Goal: Task Accomplishment & Management: Use online tool/utility

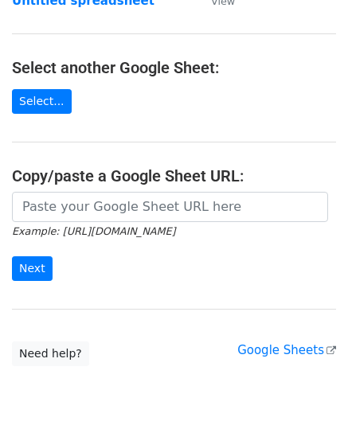
scroll to position [159, 0]
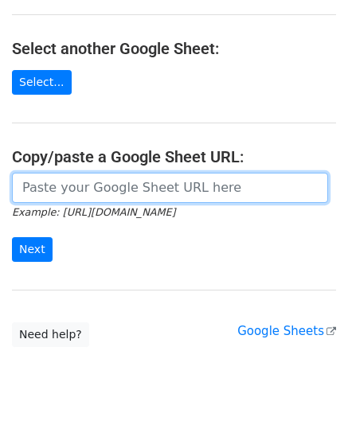
click at [77, 195] on input "url" at bounding box center [170, 188] width 316 height 30
paste input "[URL][DOMAIN_NAME]"
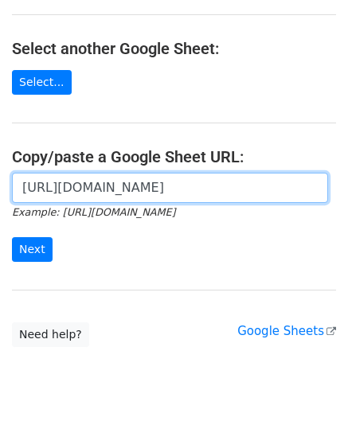
scroll to position [0, 339]
type input "[URL][DOMAIN_NAME]"
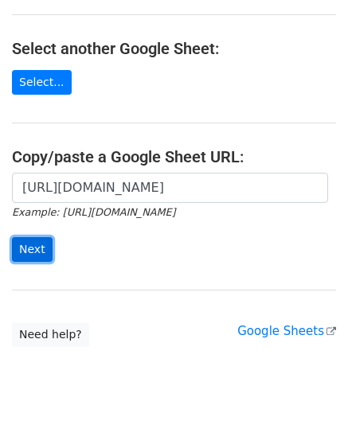
click at [26, 247] on input "Next" at bounding box center [32, 249] width 41 height 25
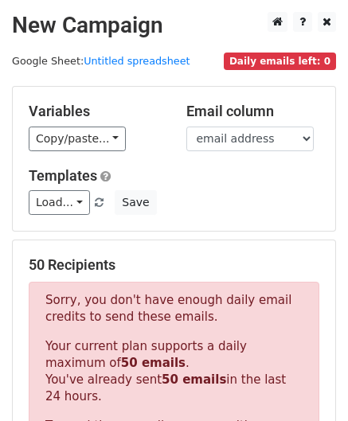
scroll to position [538, 0]
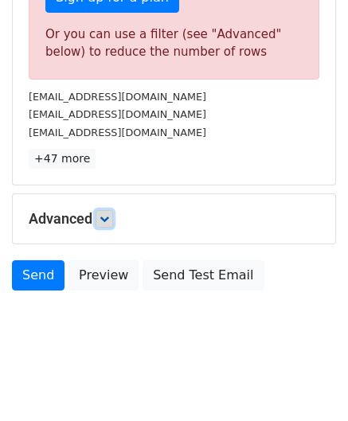
click at [109, 218] on icon at bounding box center [105, 219] width 10 height 10
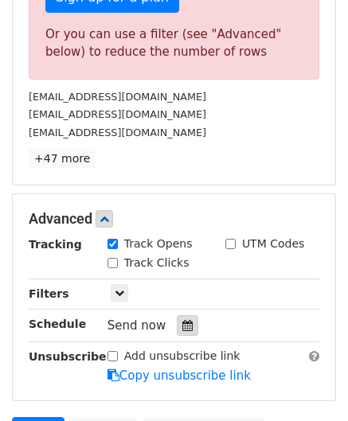
click at [182, 320] on icon at bounding box center [187, 325] width 10 height 11
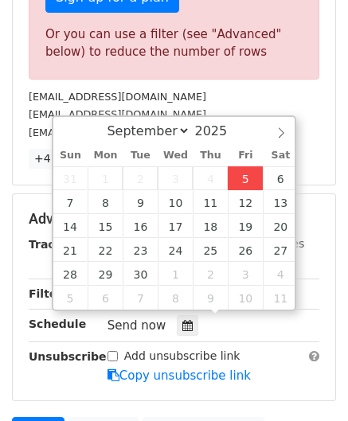
type input "[DATE] 12:00"
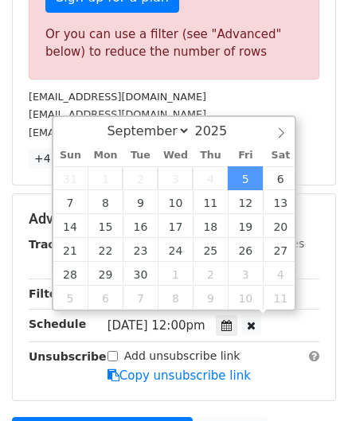
scroll to position [0, 0]
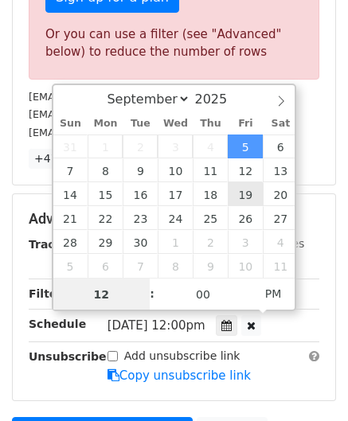
paste input "0"
type input "10"
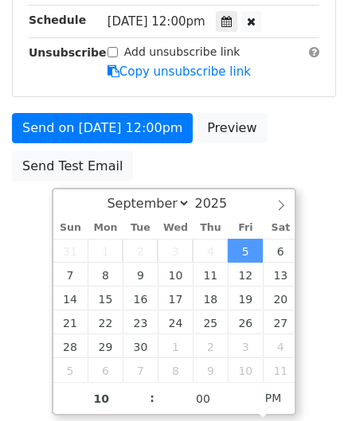
type input "[DATE] 22:00"
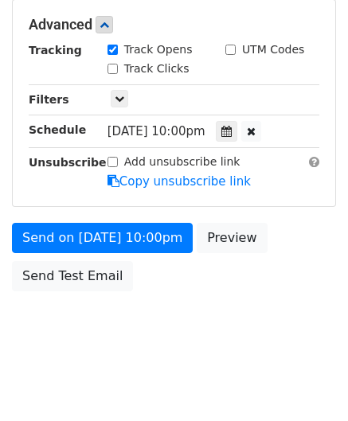
scroll to position [731, 0]
